Goal: Find specific page/section: Locate a particular part of the current website

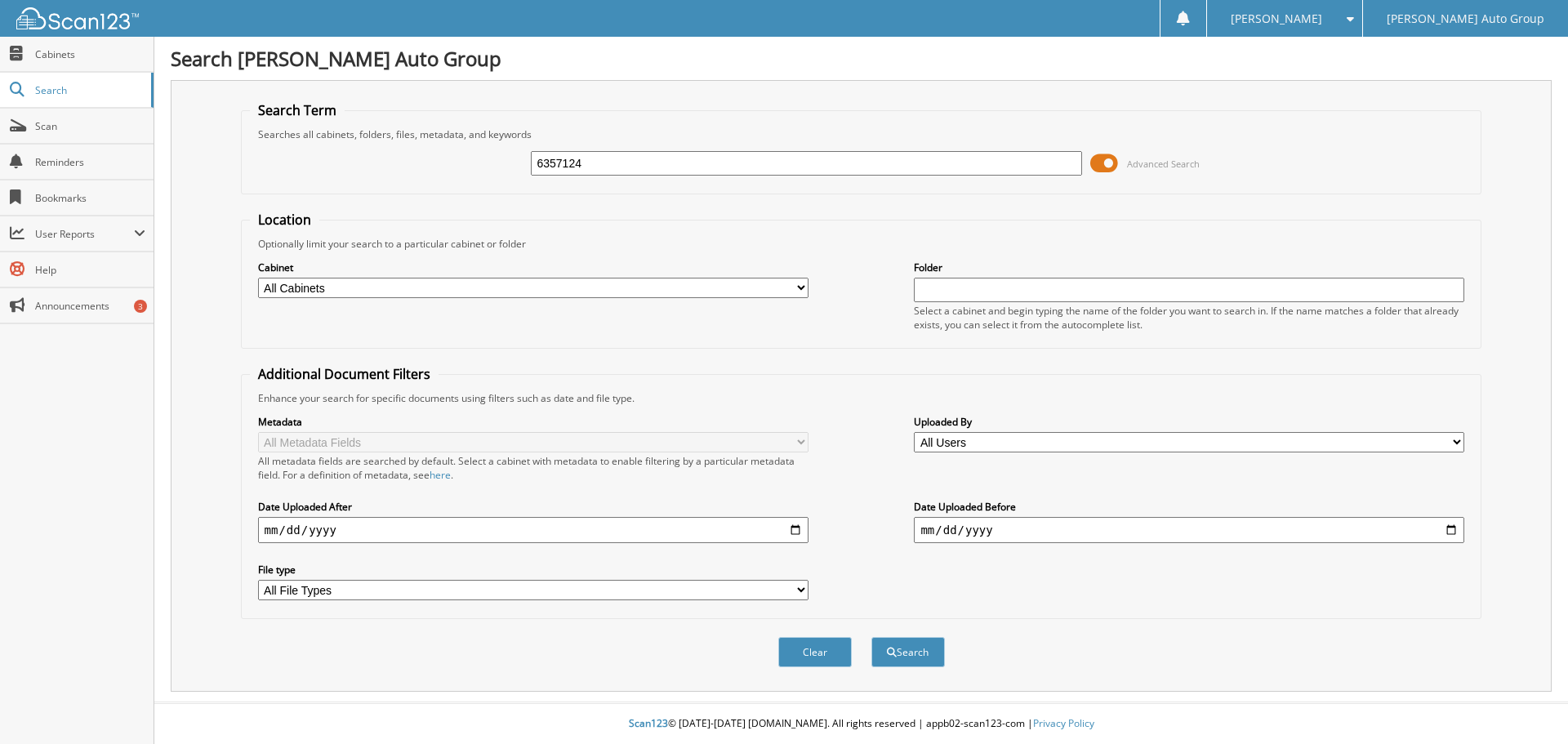
type input "6357124"
click at [871, 637] on button "Search" at bounding box center [907, 652] width 73 height 30
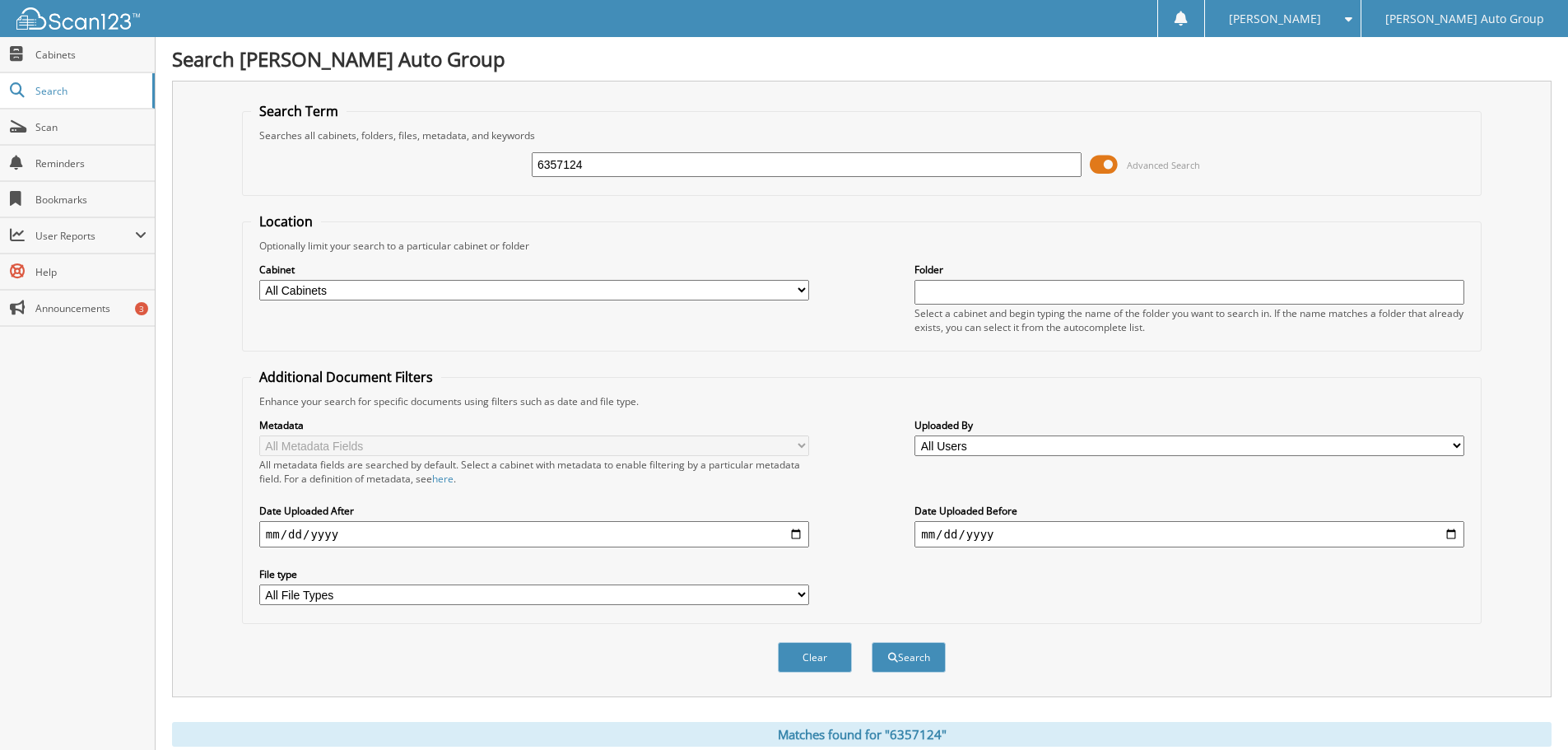
click at [598, 164] on input "6357124" at bounding box center [807, 164] width 550 height 25
paste input "6595"
type input "6356595"
click at [872, 642] on button "Search" at bounding box center [908, 657] width 74 height 30
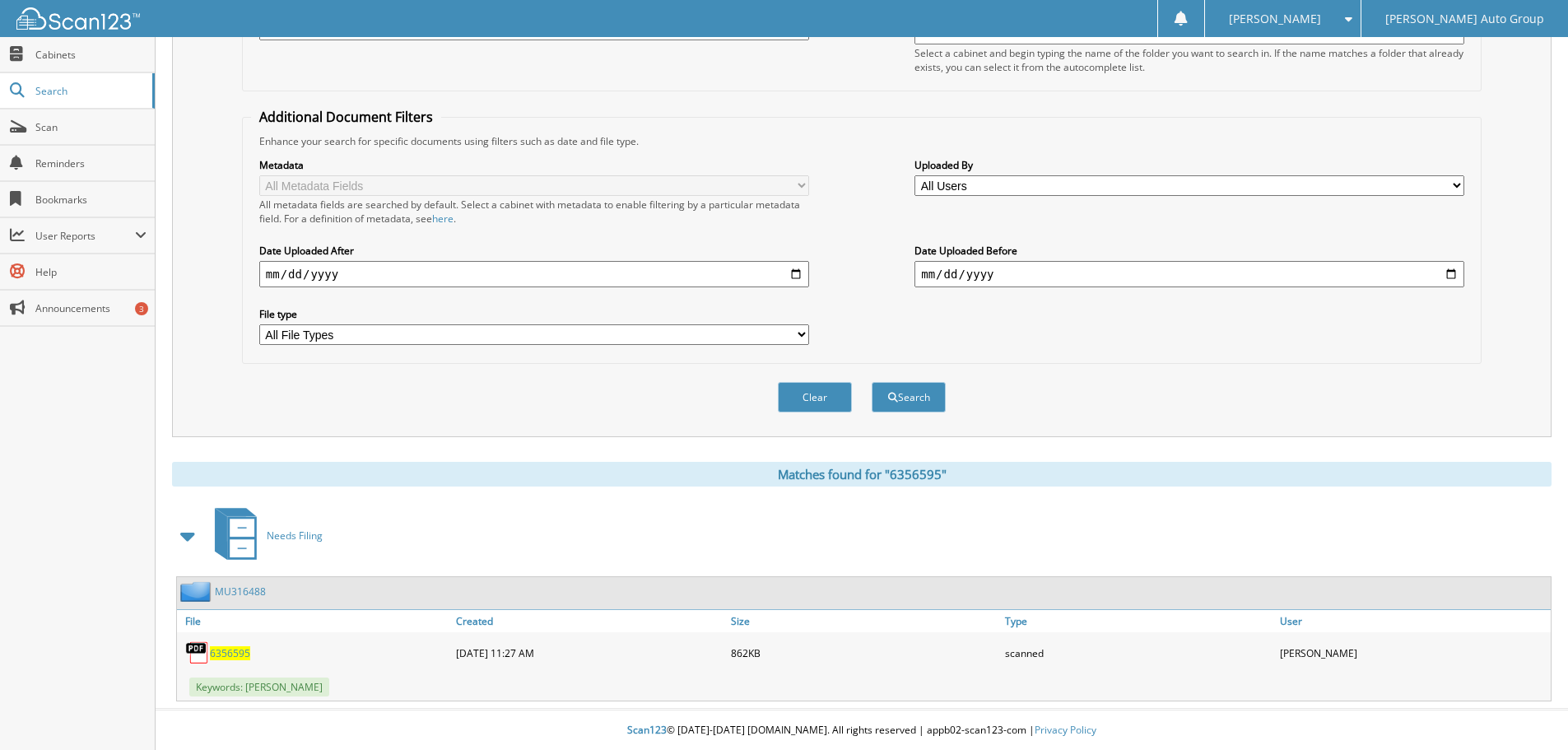
scroll to position [262, 0]
click at [218, 651] on span "6356595" at bounding box center [230, 651] width 40 height 14
